Goal: Task Accomplishment & Management: Manage account settings

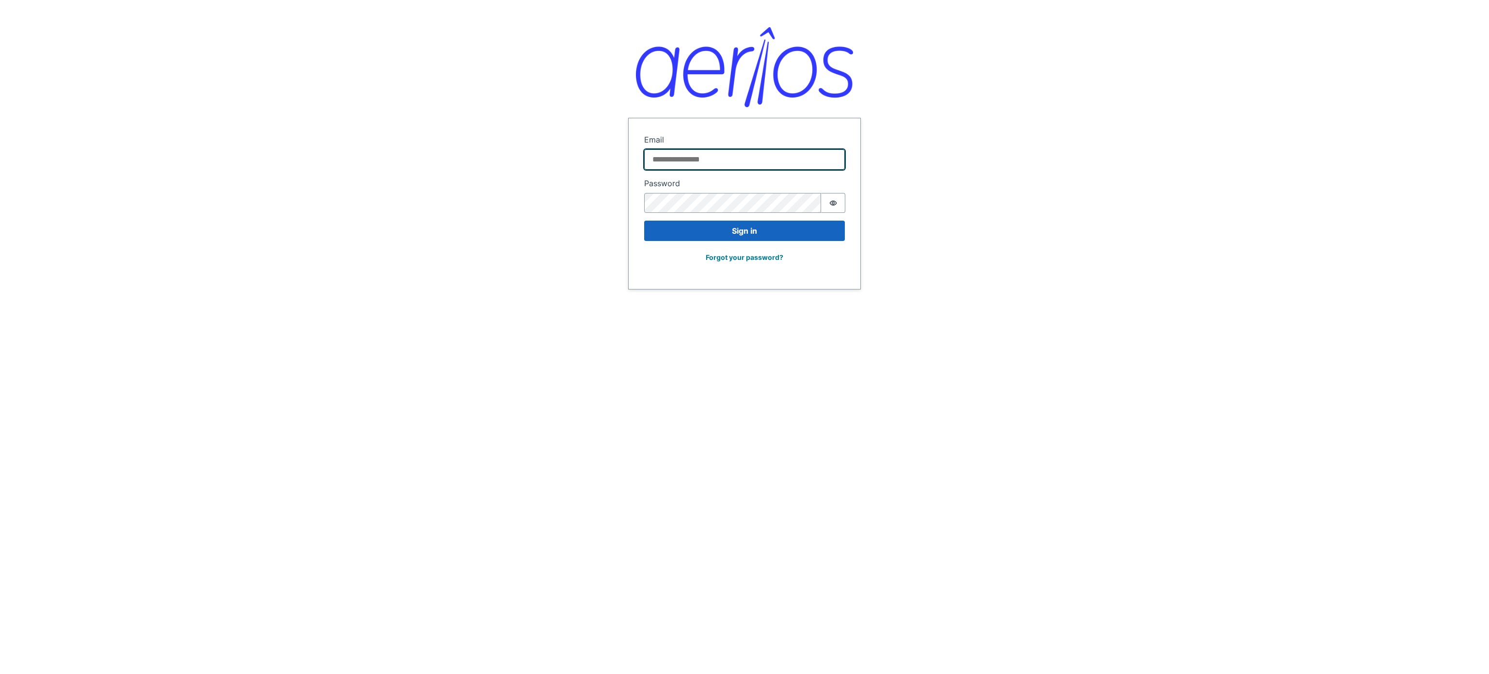
click at [678, 157] on input "Email" at bounding box center [744, 159] width 201 height 20
type input "**********"
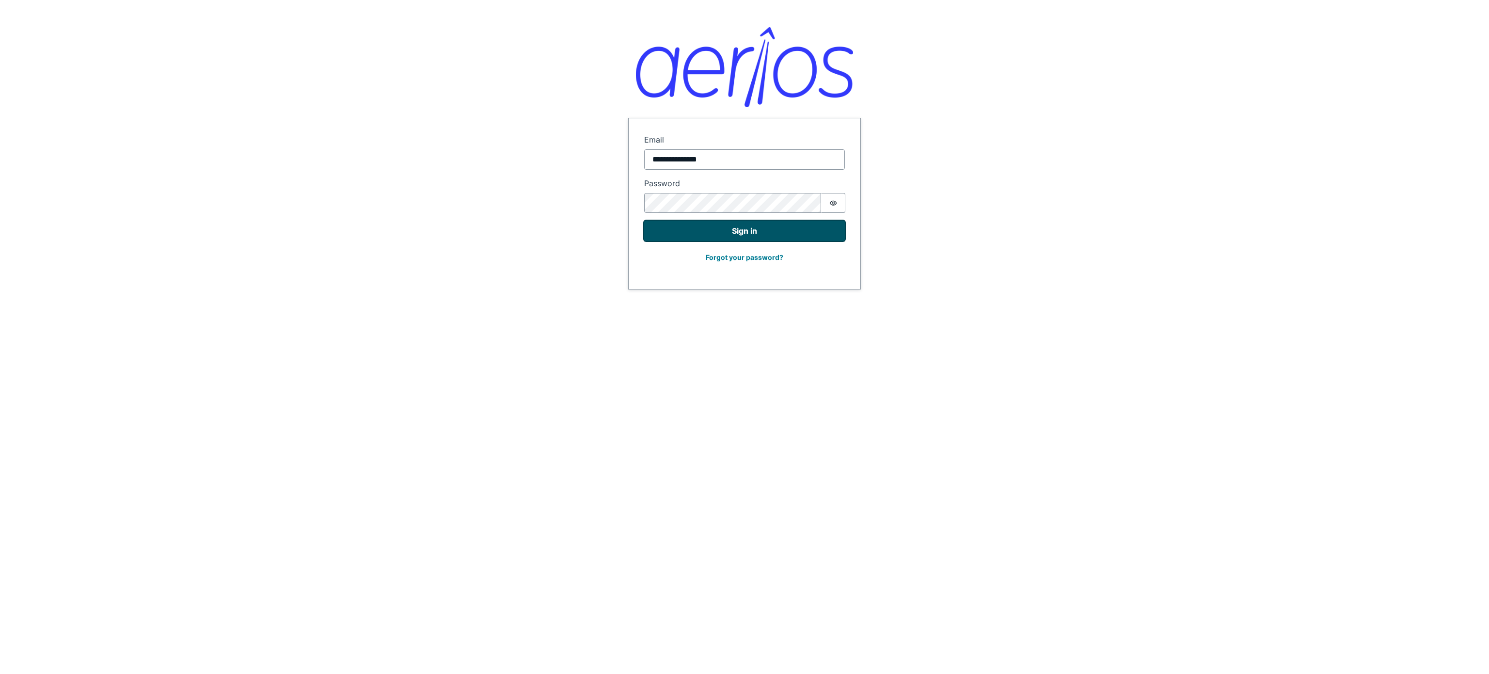
click at [761, 231] on button "Sign in" at bounding box center [744, 230] width 201 height 20
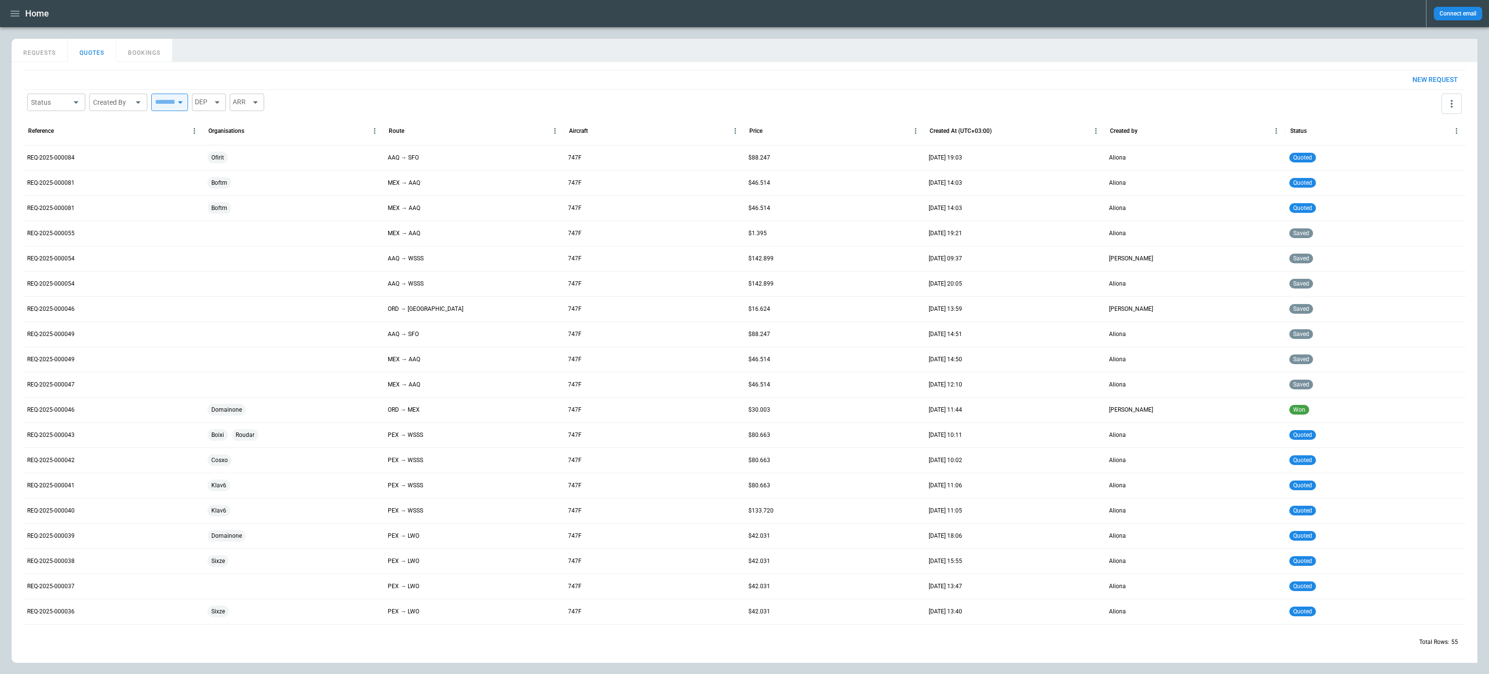
click at [17, 16] on icon "button" at bounding box center [15, 14] width 9 height 6
click at [46, 98] on li "Switch tenant" at bounding box center [51, 103] width 79 height 14
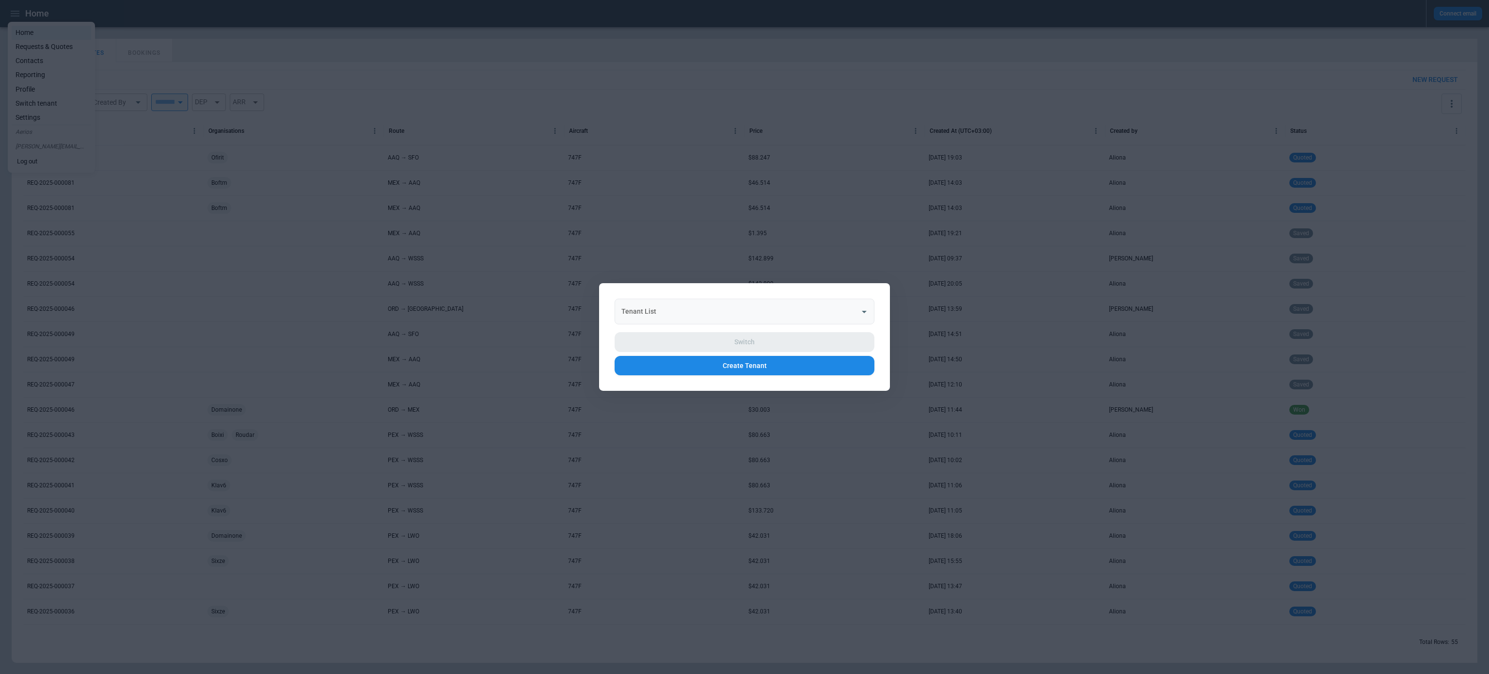
click at [633, 314] on div "Tenant List Tenant List" at bounding box center [744, 312] width 260 height 26
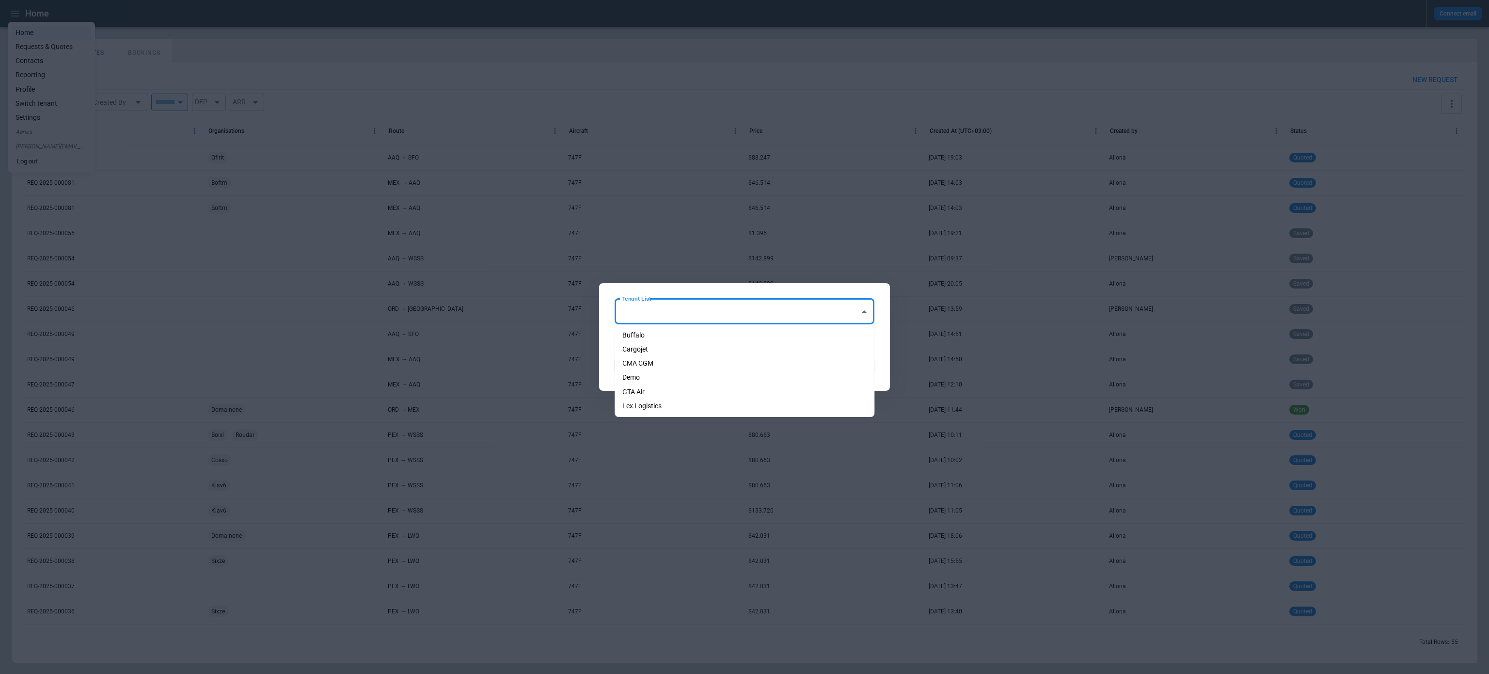
click at [636, 343] on li "Cargojet" at bounding box center [744, 349] width 260 height 14
type input "********"
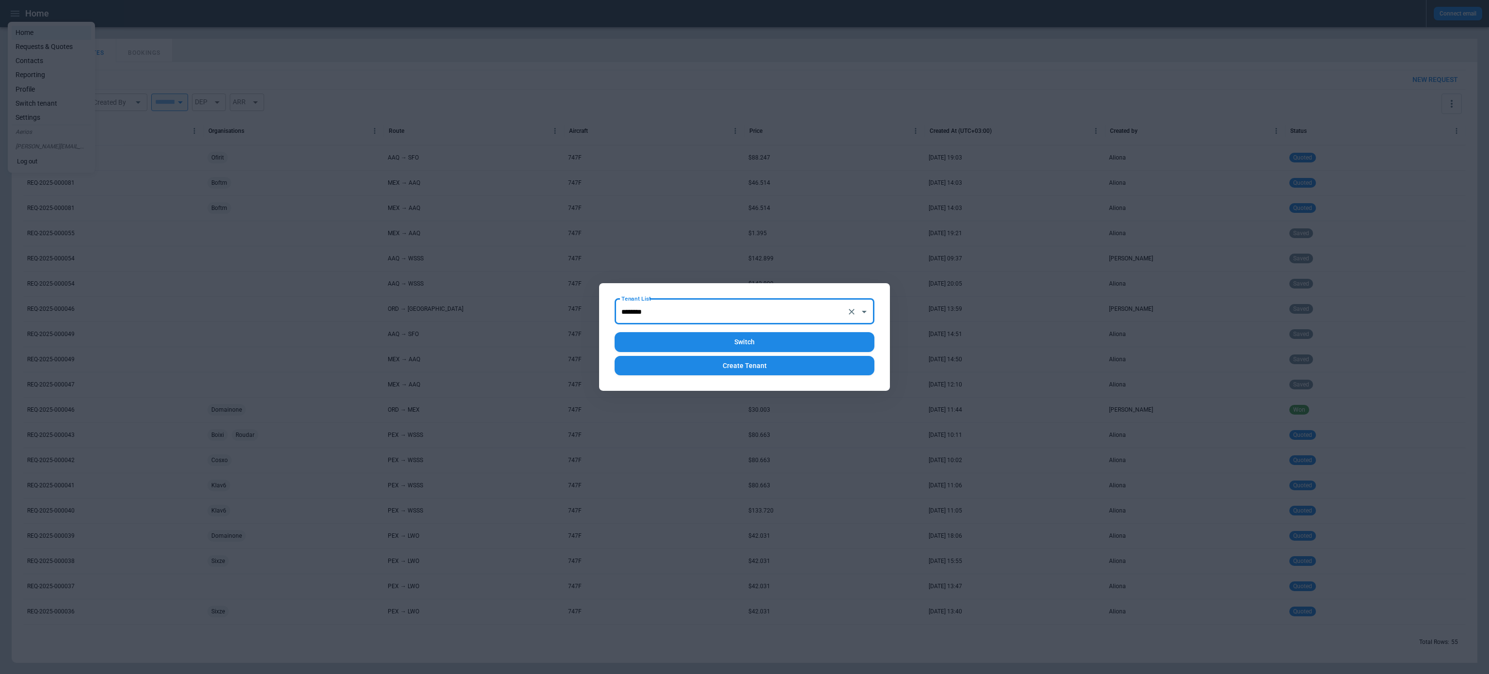
click at [653, 341] on button "Switch" at bounding box center [744, 342] width 260 height 20
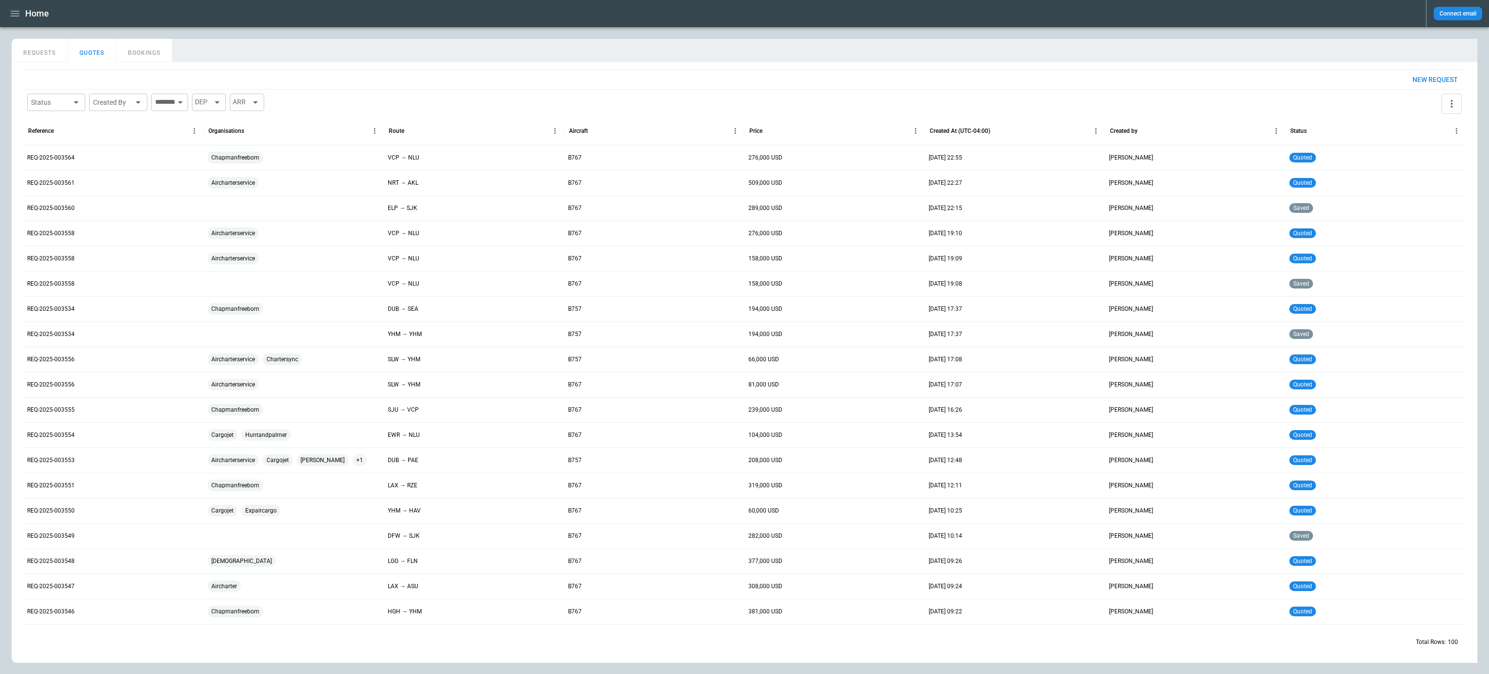
click at [74, 96] on body "Home Connect email FindBorderBarSize REQUESTS QUOTES BOOKINGS New request Statu…" at bounding box center [744, 337] width 1489 height 674
type input "********"
click at [47, 55] on div at bounding box center [744, 337] width 1489 height 674
click at [42, 54] on button "REQUESTS" at bounding box center [40, 50] width 56 height 23
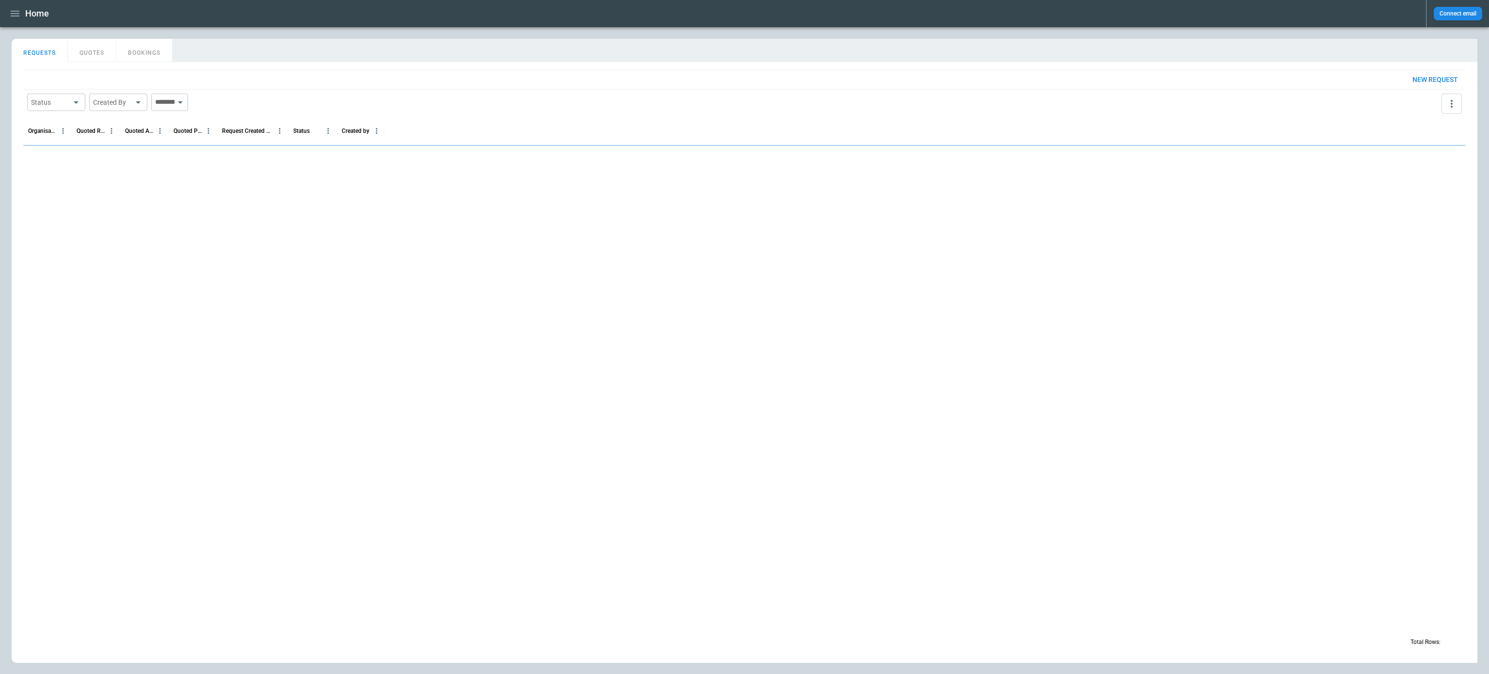
click at [47, 106] on body "Home Connect email FindBorderBarSize REQUESTS QUOTES BOOKINGS New request Statu…" at bounding box center [744, 337] width 1489 height 674
type input "*********"
click at [17, 14] on div at bounding box center [744, 337] width 1489 height 674
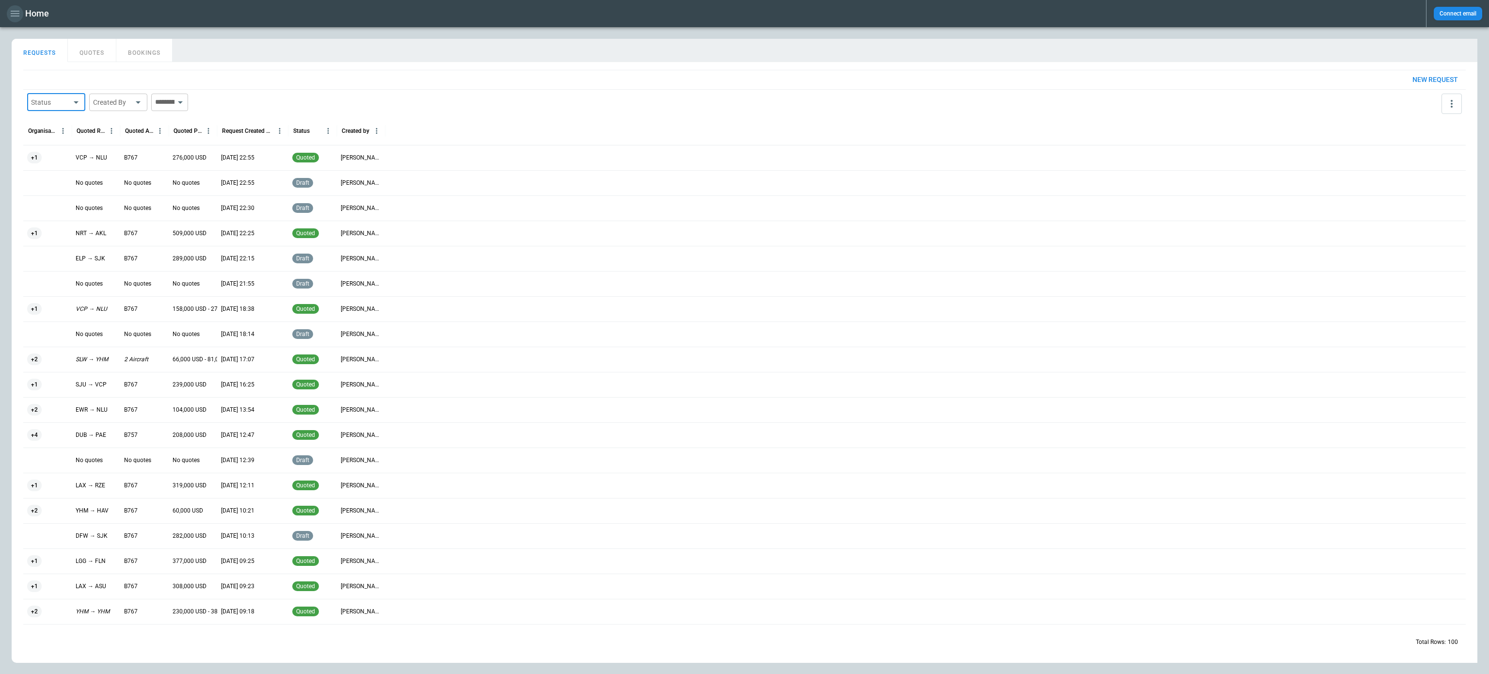
click at [17, 16] on icon "button" at bounding box center [15, 14] width 9 height 6
click at [28, 100] on li "Switch tenant" at bounding box center [51, 103] width 79 height 14
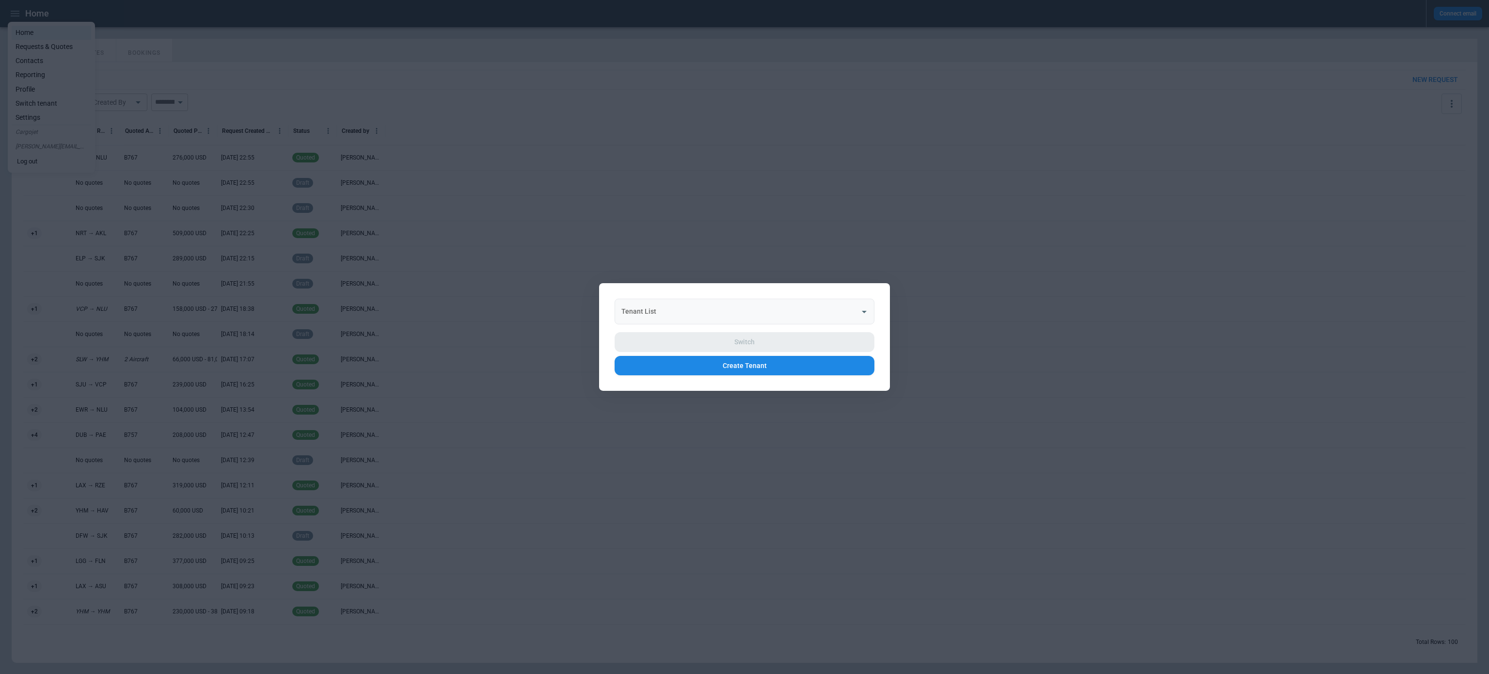
click at [673, 324] on body "Home Connect email FindBorderBarSize REQUESTS QUOTES BOOKINGS New request Statu…" at bounding box center [744, 337] width 1489 height 674
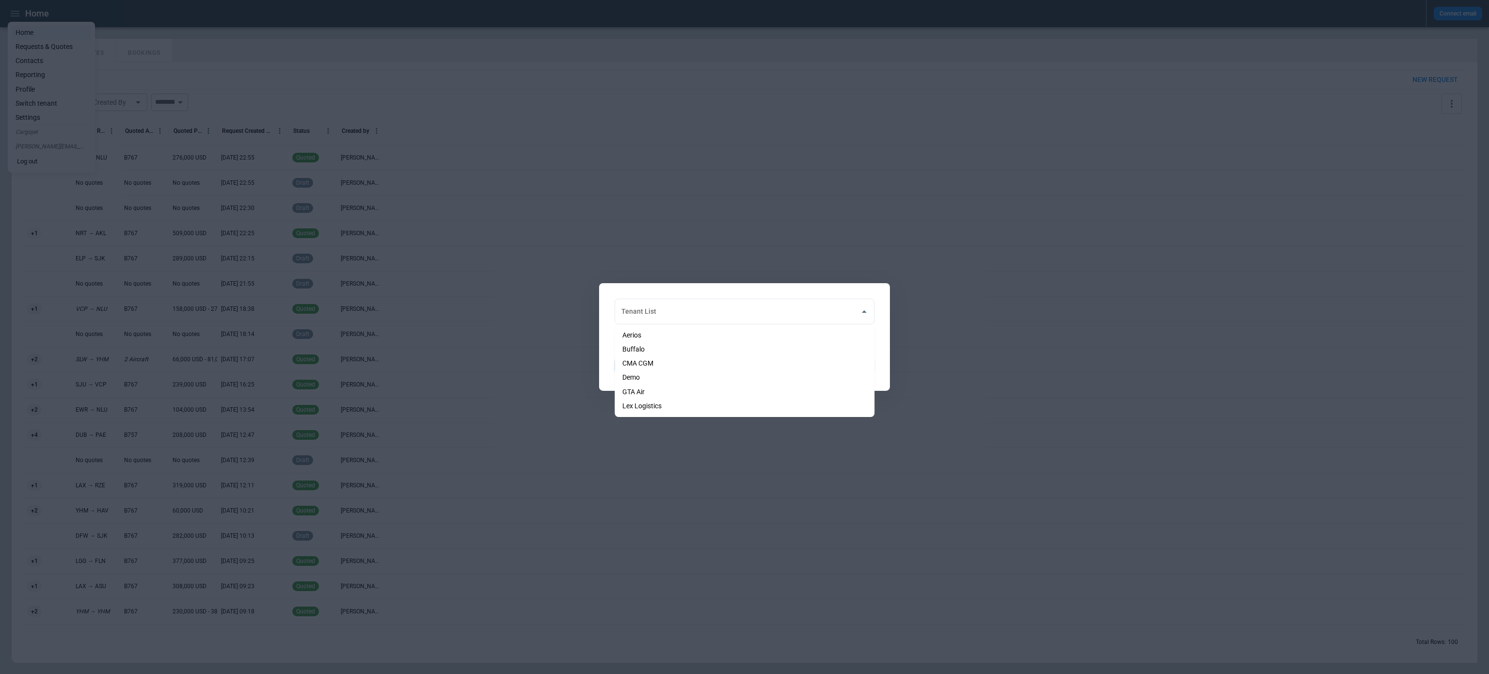
click at [655, 389] on li "GTA Air" at bounding box center [744, 392] width 260 height 14
type input "*******"
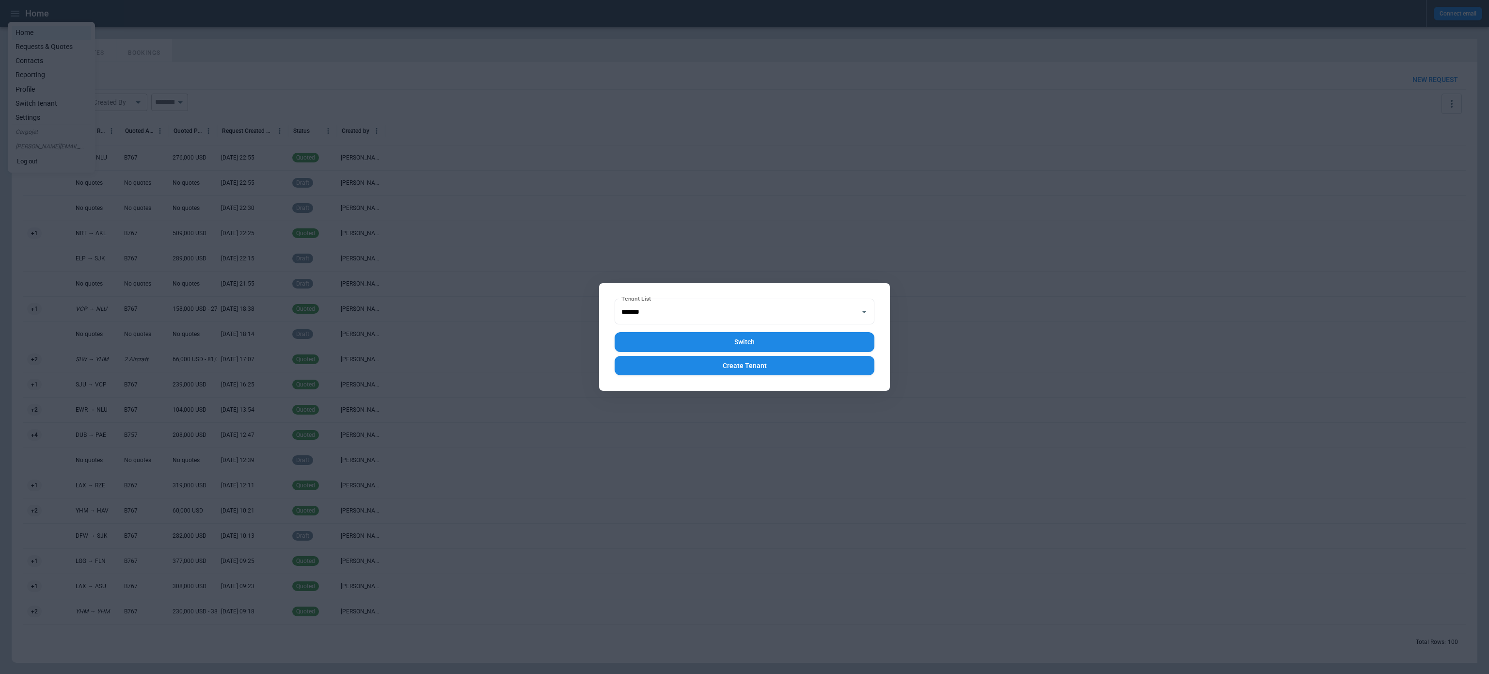
click at [662, 347] on button "Switch" at bounding box center [744, 342] width 260 height 20
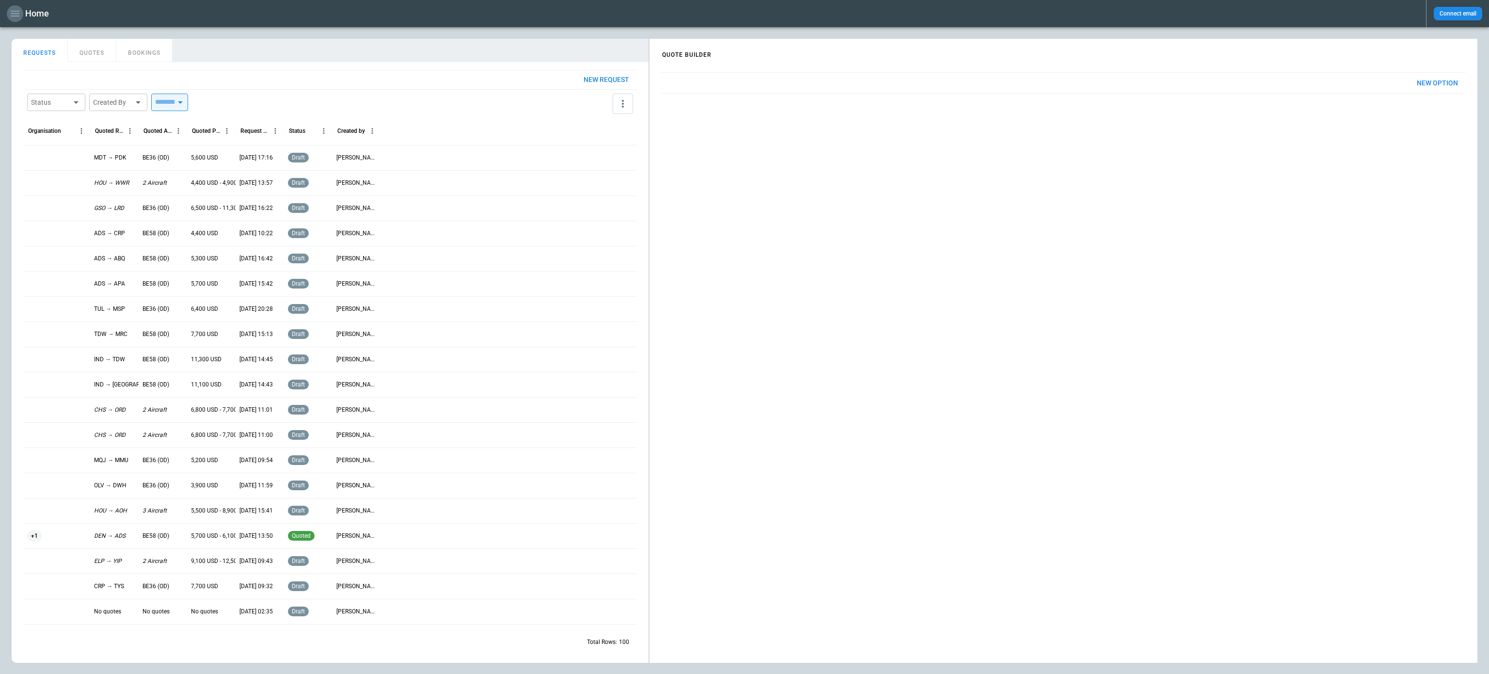
click at [16, 16] on icon "button" at bounding box center [15, 14] width 12 height 12
click at [95, 47] on div at bounding box center [744, 337] width 1489 height 674
click at [94, 53] on button "QUOTES" at bounding box center [92, 50] width 48 height 23
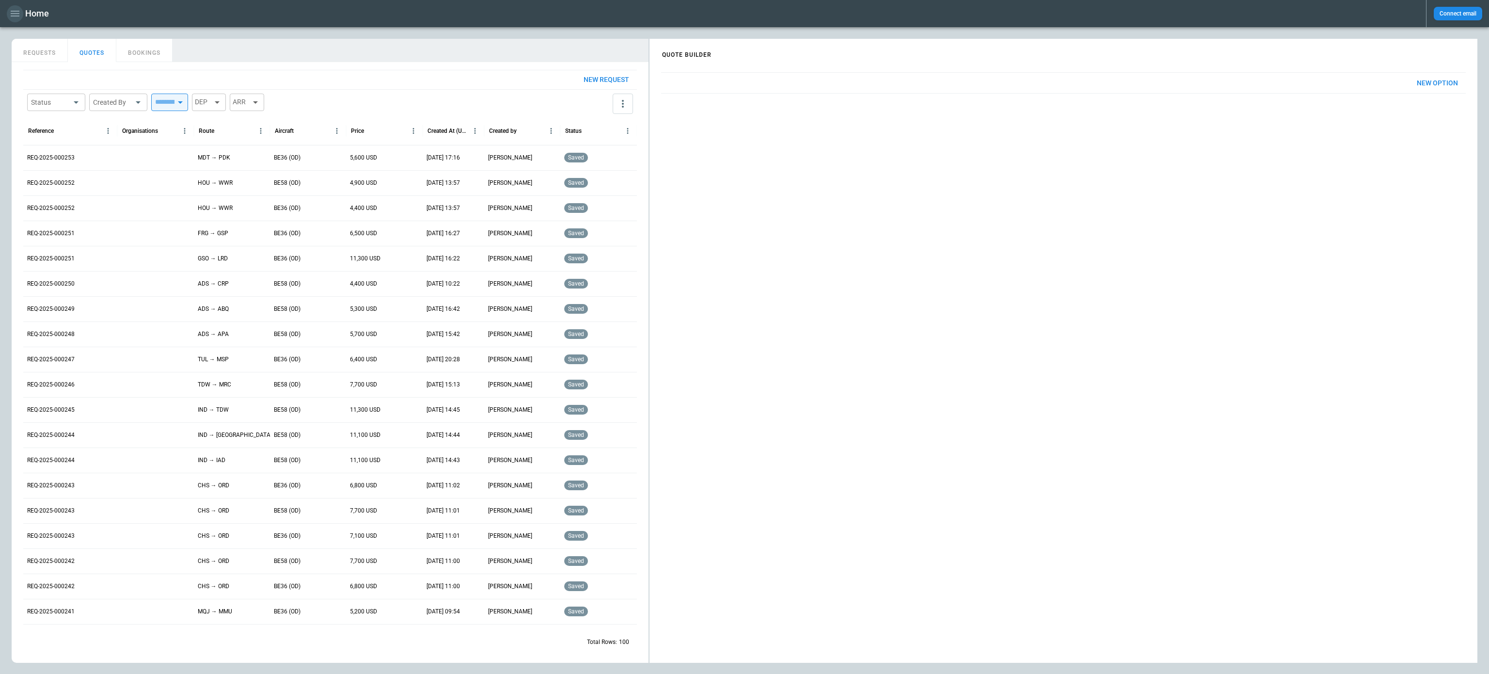
click at [19, 17] on icon "button" at bounding box center [15, 14] width 12 height 12
click at [29, 100] on li "Switch tenant" at bounding box center [51, 103] width 79 height 14
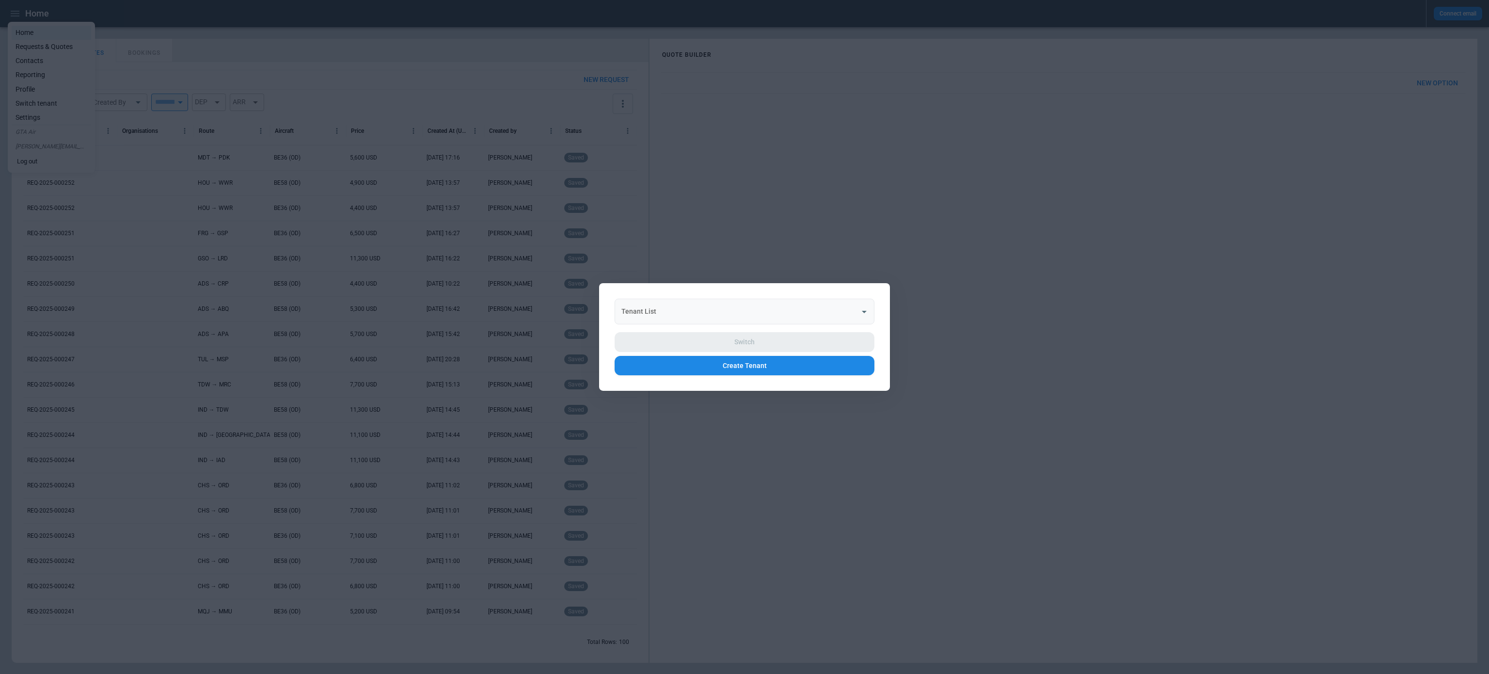
click at [676, 313] on input "Tenant List" at bounding box center [737, 311] width 236 height 17
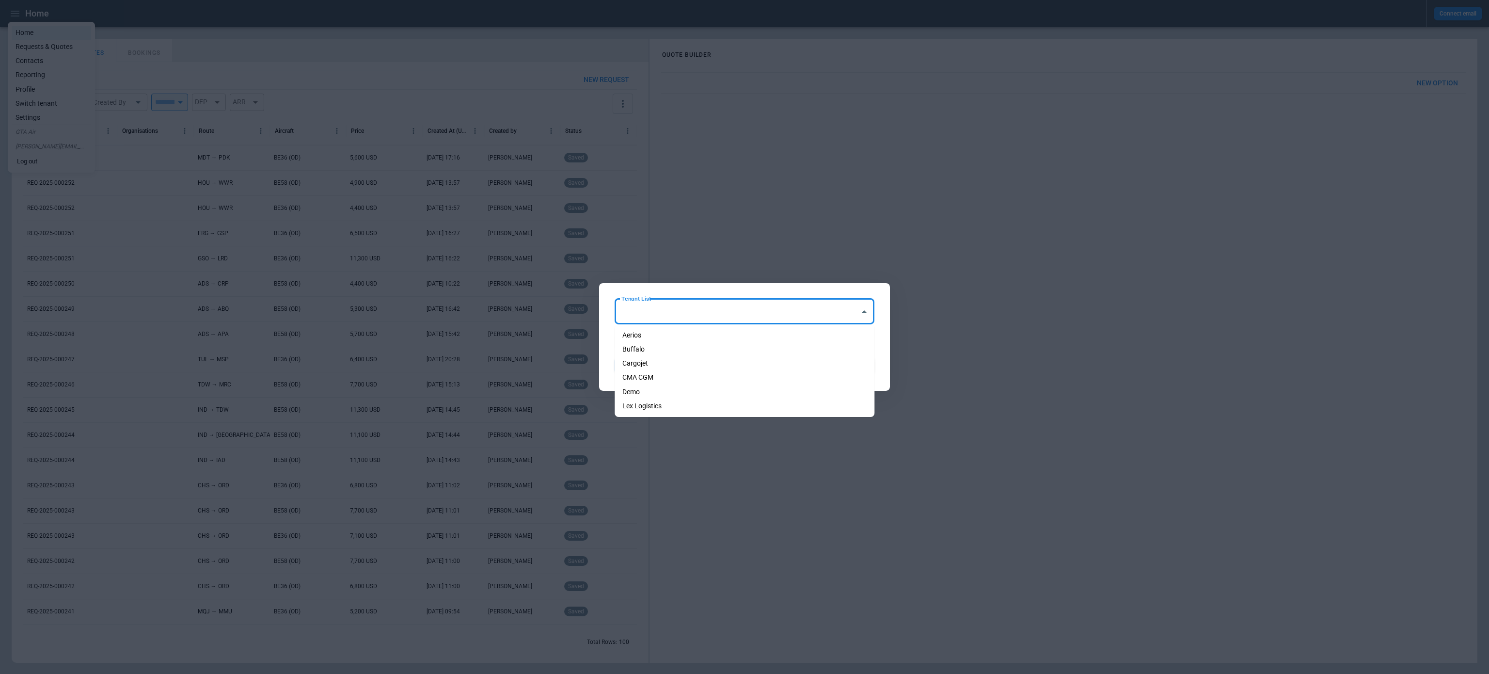
click at [673, 340] on li "Aerios" at bounding box center [744, 335] width 260 height 14
type input "******"
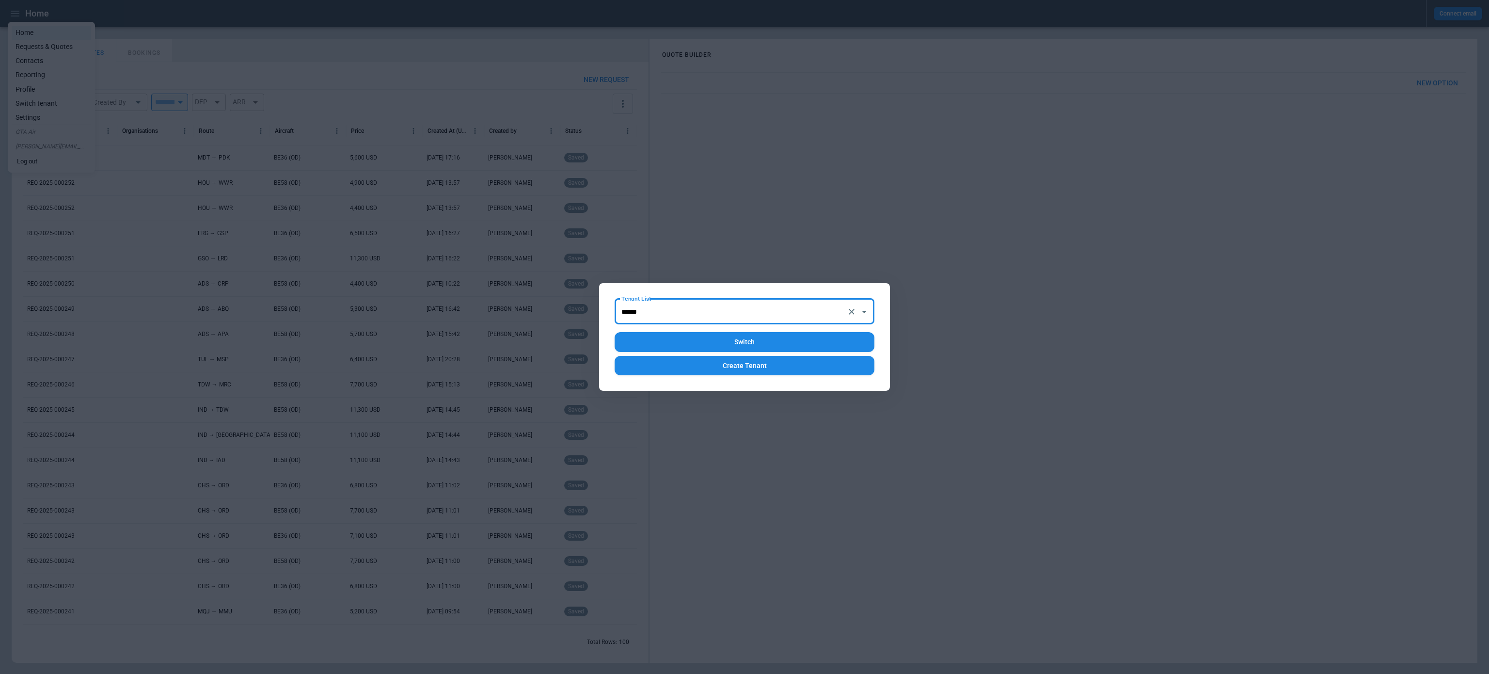
click at [693, 341] on button "Switch" at bounding box center [744, 342] width 260 height 20
